Goal: Task Accomplishment & Management: Use online tool/utility

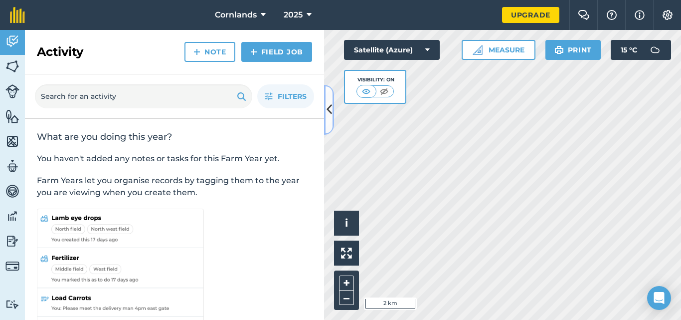
drag, startPoint x: 333, startPoint y: 109, endPoint x: 418, endPoint y: 124, distance: 86.7
click at [333, 109] on button at bounding box center [329, 110] width 10 height 50
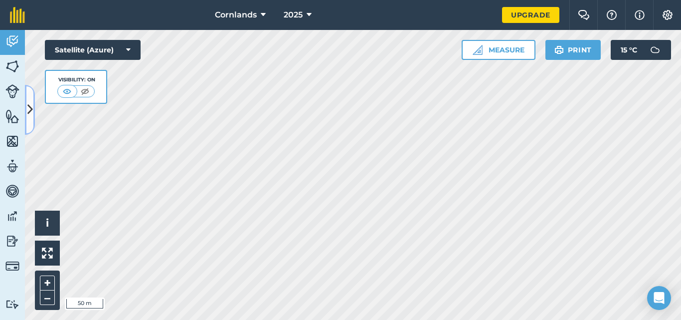
click at [25, 112] on button at bounding box center [30, 110] width 10 height 50
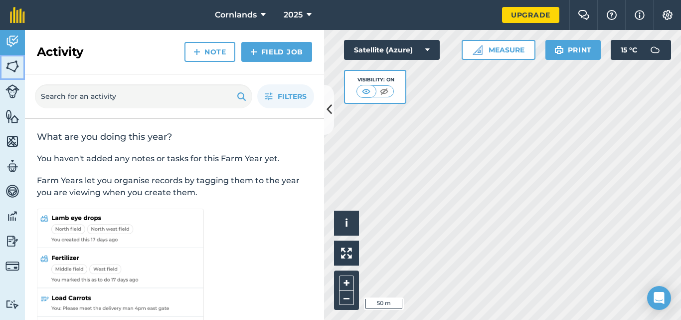
click at [12, 71] on img at bounding box center [12, 66] width 14 height 15
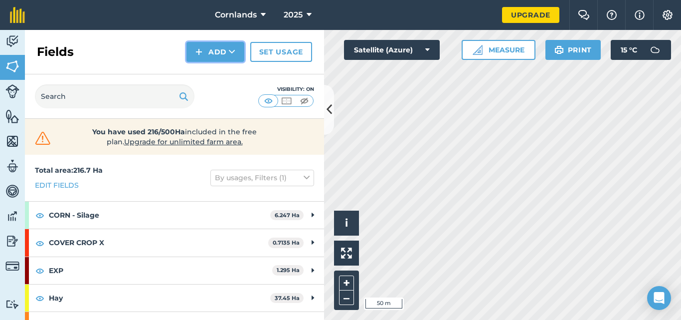
click at [228, 57] on button "Add" at bounding box center [216, 52] width 58 height 20
click at [232, 76] on link "Draw" at bounding box center [215, 74] width 55 height 22
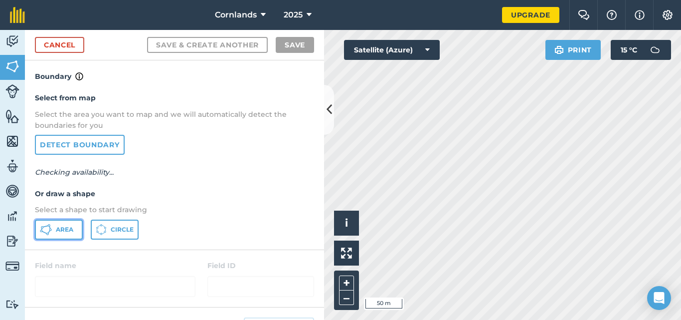
click at [64, 228] on span "Area" at bounding box center [64, 229] width 17 height 8
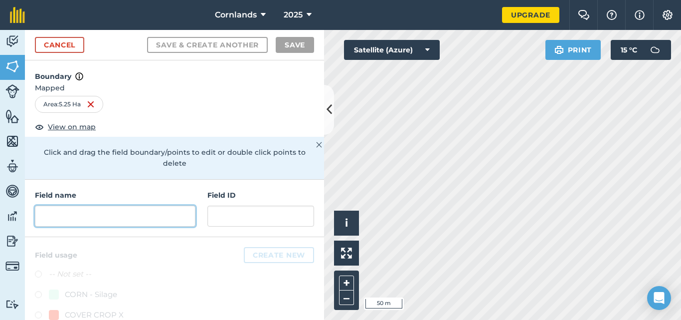
click at [102, 215] on input "text" at bounding box center [115, 216] width 161 height 21
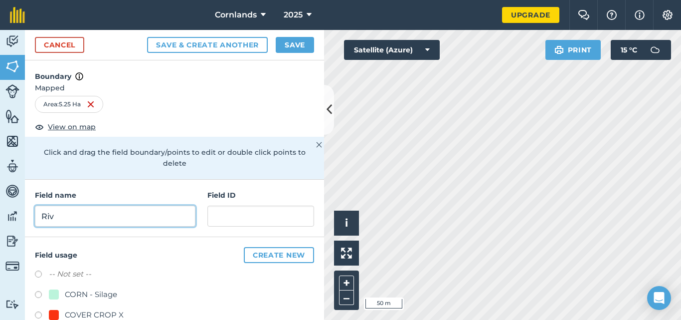
click at [106, 218] on input "Riv" at bounding box center [115, 216] width 161 height 21
type input "R"
type input "WC River land wet"
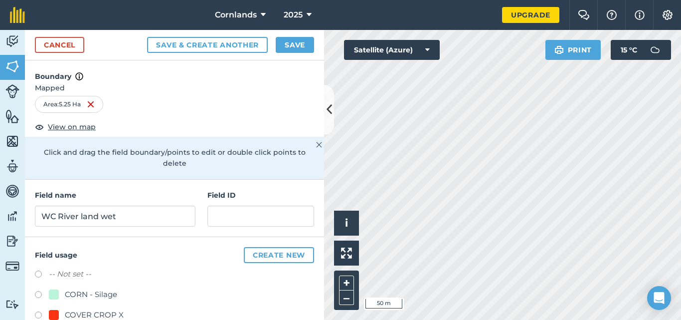
click at [176, 293] on div "CORN - Silage" at bounding box center [174, 295] width 279 height 14
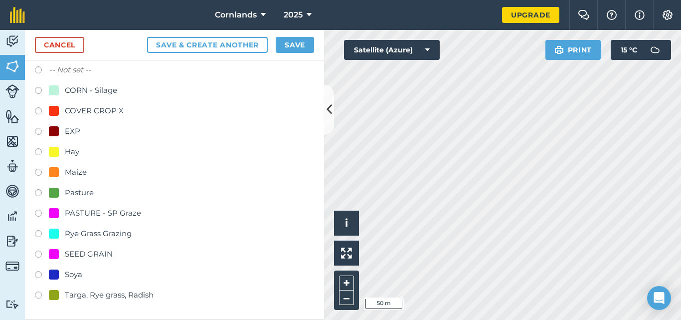
click at [99, 234] on div "Rye Grass Grazing" at bounding box center [98, 233] width 67 height 12
radio input "true"
click at [308, 46] on button "Save" at bounding box center [295, 45] width 38 height 16
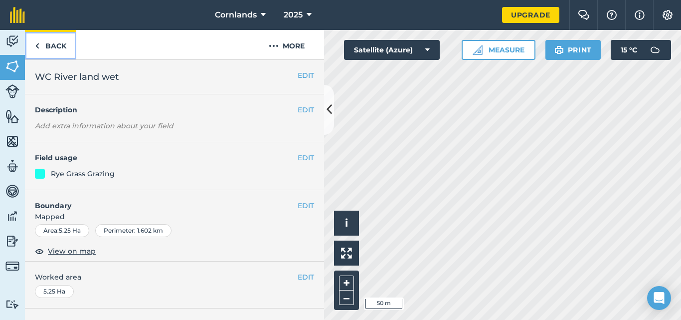
click at [42, 48] on link "Back" at bounding box center [50, 44] width 51 height 29
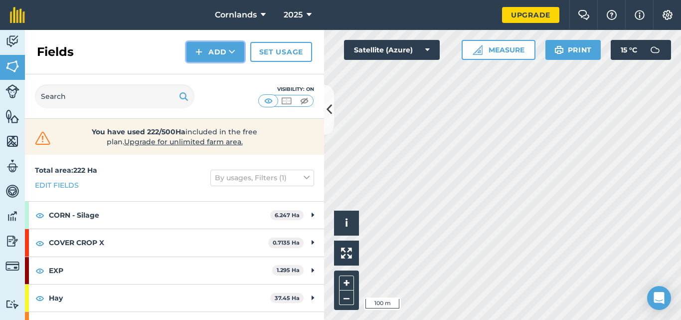
click at [199, 48] on img at bounding box center [199, 52] width 7 height 12
click at [225, 73] on link "Draw" at bounding box center [215, 74] width 55 height 22
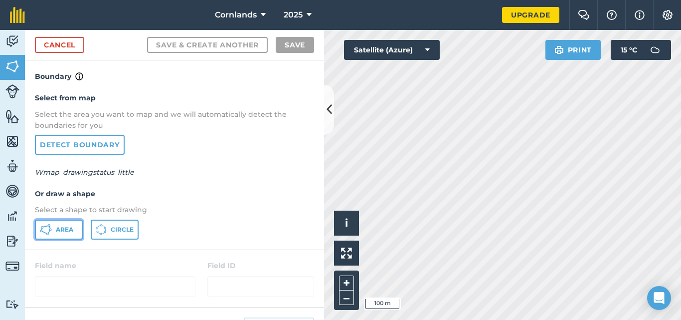
click at [61, 228] on span "Area" at bounding box center [64, 229] width 17 height 8
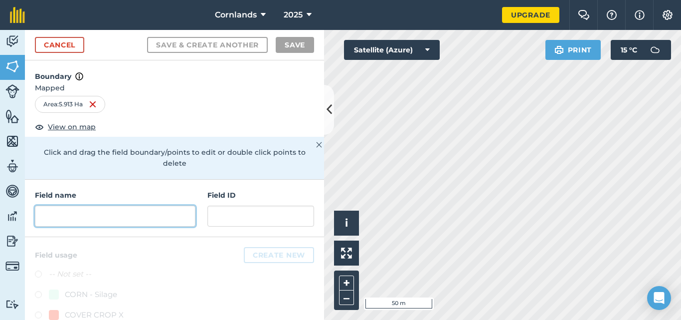
click at [139, 219] on input "text" at bounding box center [115, 216] width 161 height 21
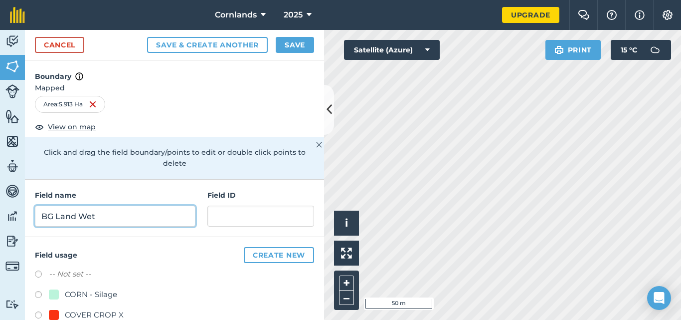
type input "BG Land Wet"
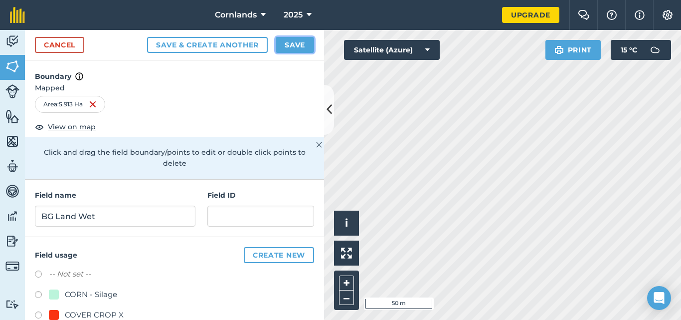
click at [295, 44] on button "Save" at bounding box center [295, 45] width 38 height 16
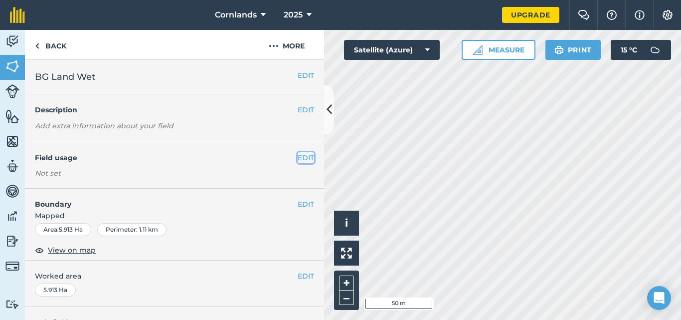
click at [300, 152] on button "EDIT" at bounding box center [306, 157] width 16 height 11
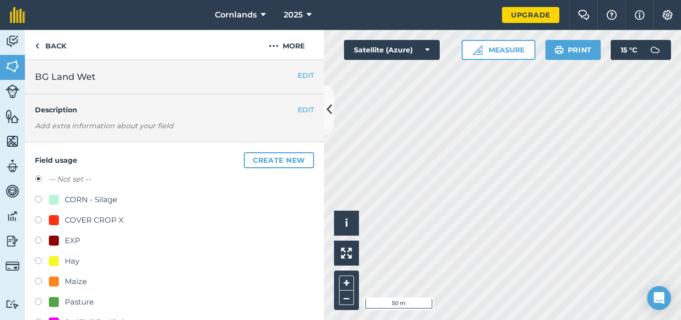
scroll to position [249, 0]
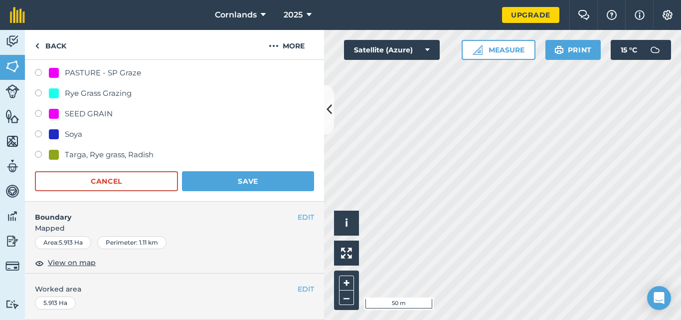
click at [72, 91] on div "Rye Grass Grazing" at bounding box center [98, 93] width 67 height 12
radio input "true"
radio input "false"
click at [264, 184] on button "Save" at bounding box center [248, 181] width 132 height 20
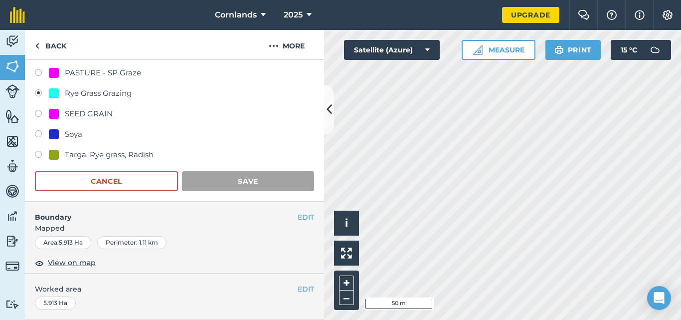
scroll to position [178, 0]
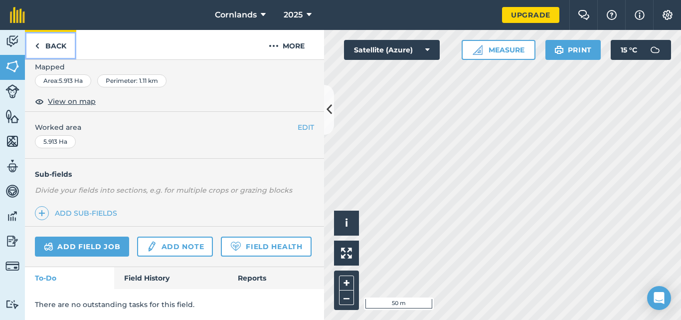
click at [49, 46] on link "Back" at bounding box center [50, 44] width 51 height 29
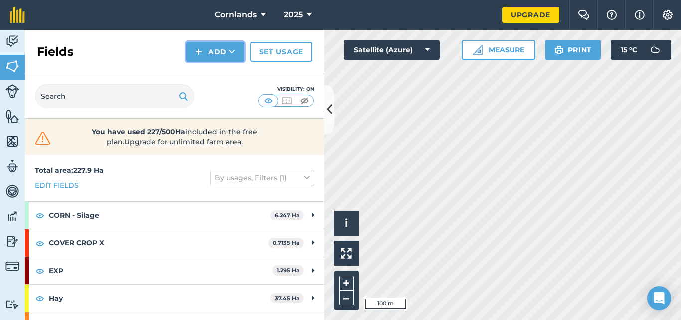
click at [217, 51] on button "Add" at bounding box center [216, 52] width 58 height 20
click at [218, 75] on link "Draw" at bounding box center [215, 74] width 55 height 22
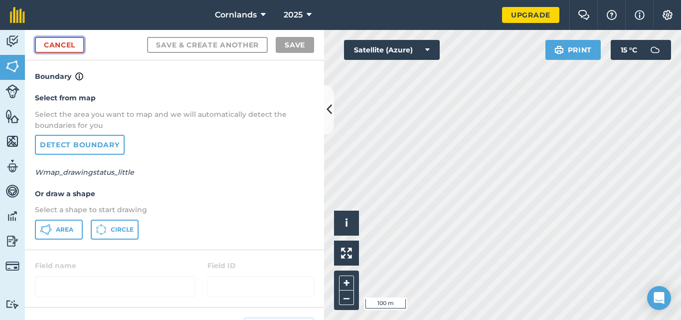
click at [71, 44] on link "Cancel" at bounding box center [59, 45] width 49 height 16
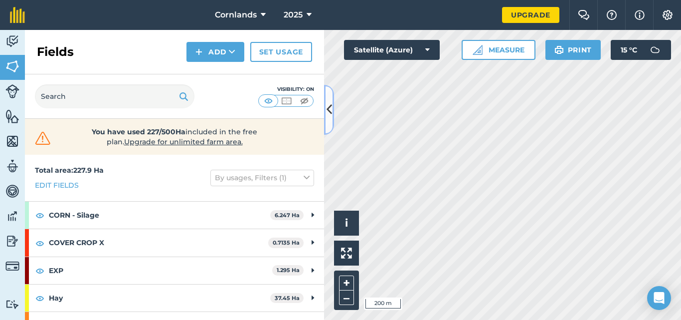
click at [327, 109] on icon at bounding box center [329, 109] width 5 height 17
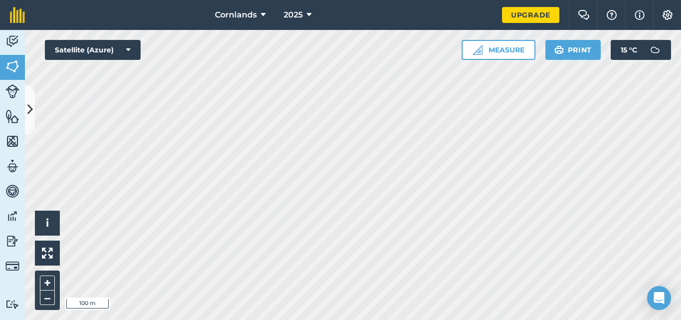
click at [467, 319] on html "Cornlands 2025 Upgrade Farm Chat Help Info Settings Map printing is not availab…" at bounding box center [340, 160] width 681 height 320
click at [265, 25] on div "Cornlands 2025 Upgrade Farm Chat Help Info Settings Map printing is not availab…" at bounding box center [340, 160] width 681 height 320
click at [255, 29] on div "Cornlands 2025 Upgrade Farm Chat Help Info Settings Map printing is not availab…" at bounding box center [340, 160] width 681 height 320
click at [270, 7] on div "Cornlands 2025 Upgrade Farm Chat Help Info Settings Map printing is not availab…" at bounding box center [340, 160] width 681 height 320
click at [299, 0] on html "Cornlands 2025 Upgrade Farm Chat Help Info Settings Map printing is not availab…" at bounding box center [340, 160] width 681 height 320
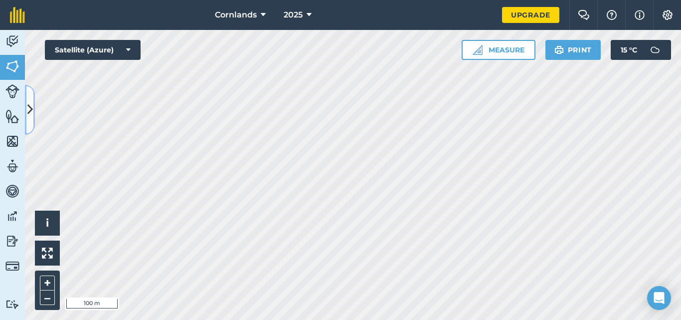
click at [29, 114] on icon at bounding box center [29, 109] width 5 height 17
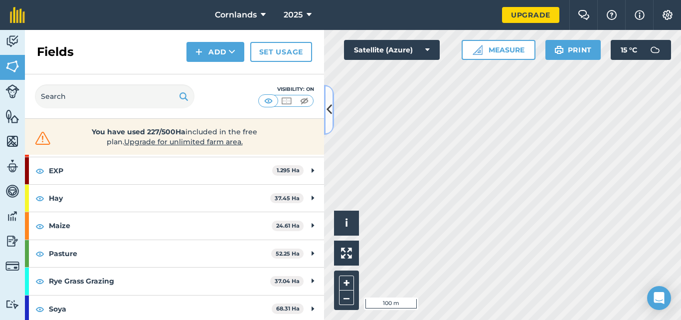
scroll to position [102, 0]
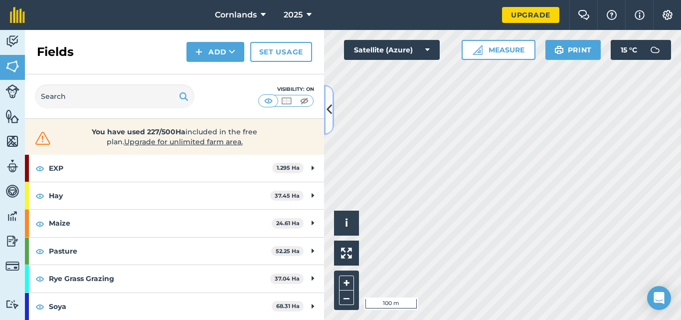
click at [331, 115] on icon at bounding box center [329, 109] width 5 height 17
